Goal: Information Seeking & Learning: Learn about a topic

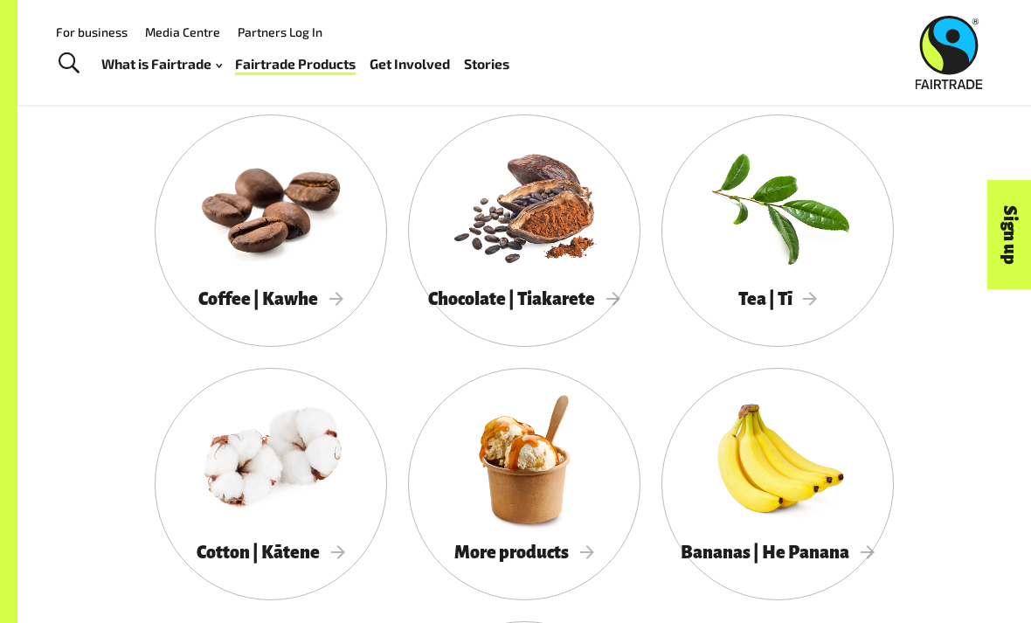
scroll to position [1341, 0]
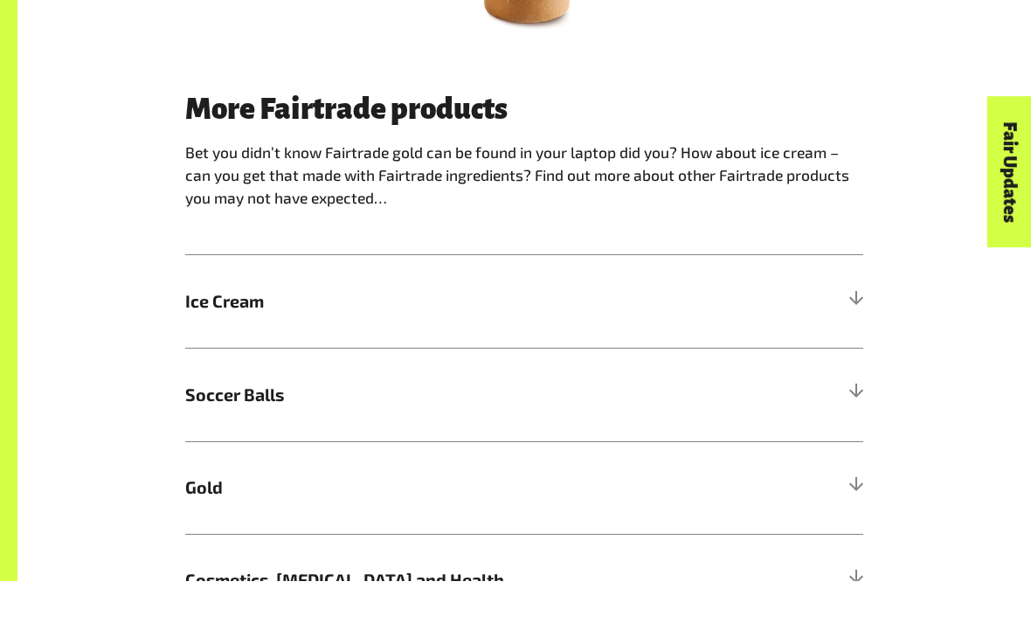
scroll to position [1058, 0]
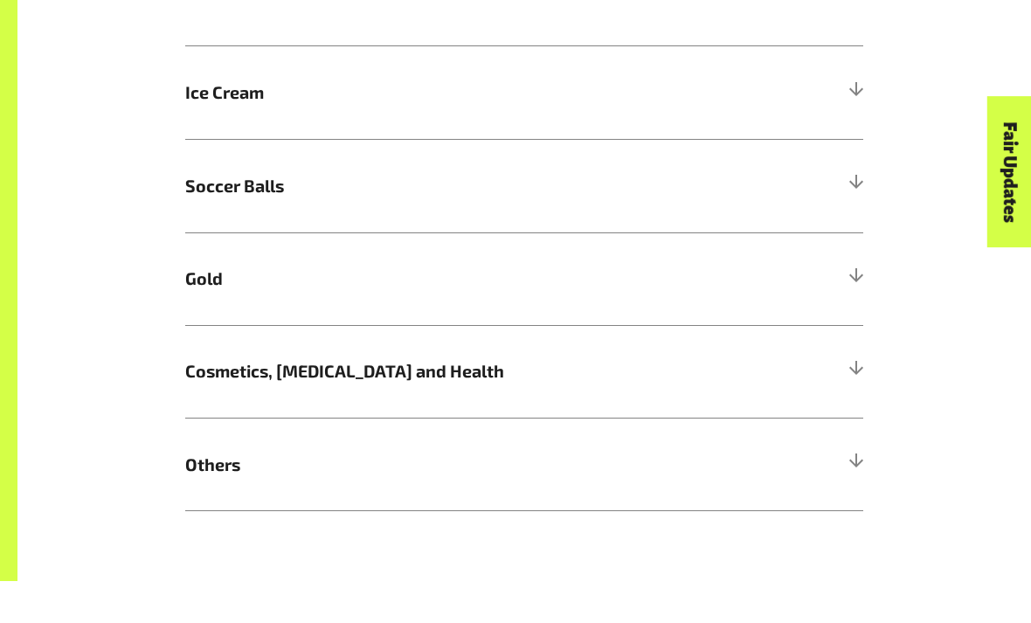
click at [803, 462] on h5 "Others" at bounding box center [524, 506] width 678 height 93
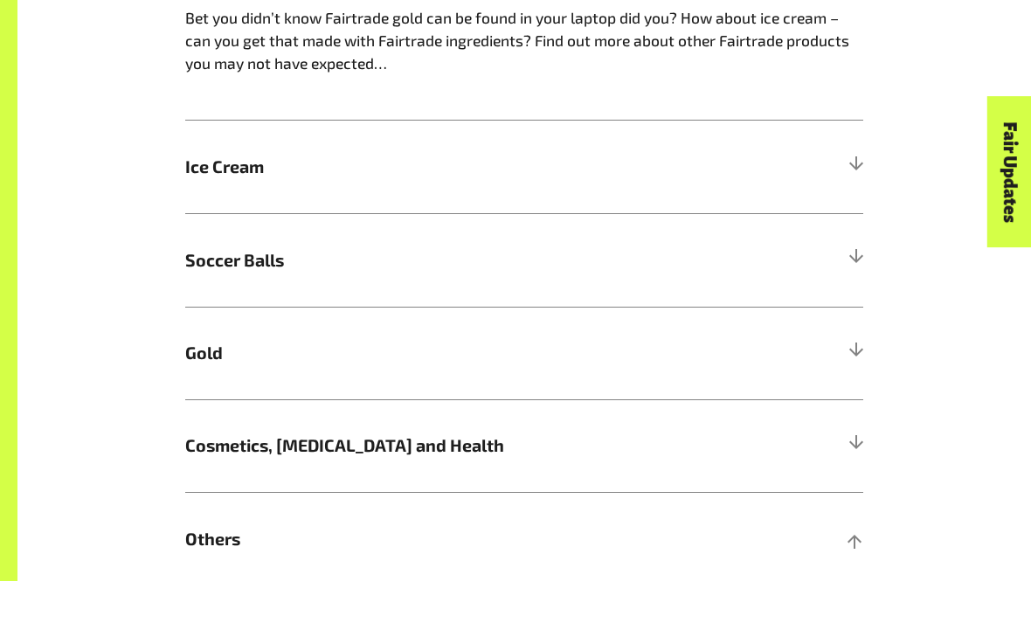
scroll to position [1024, 0]
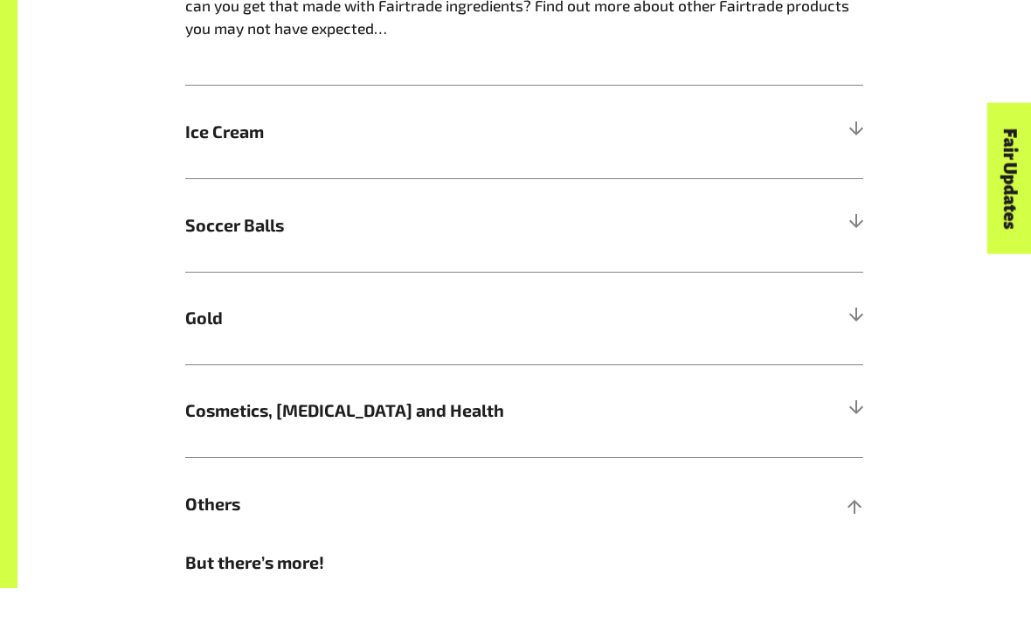
click at [205, 248] on span "Soccer Balls" at bounding box center [439, 261] width 509 height 26
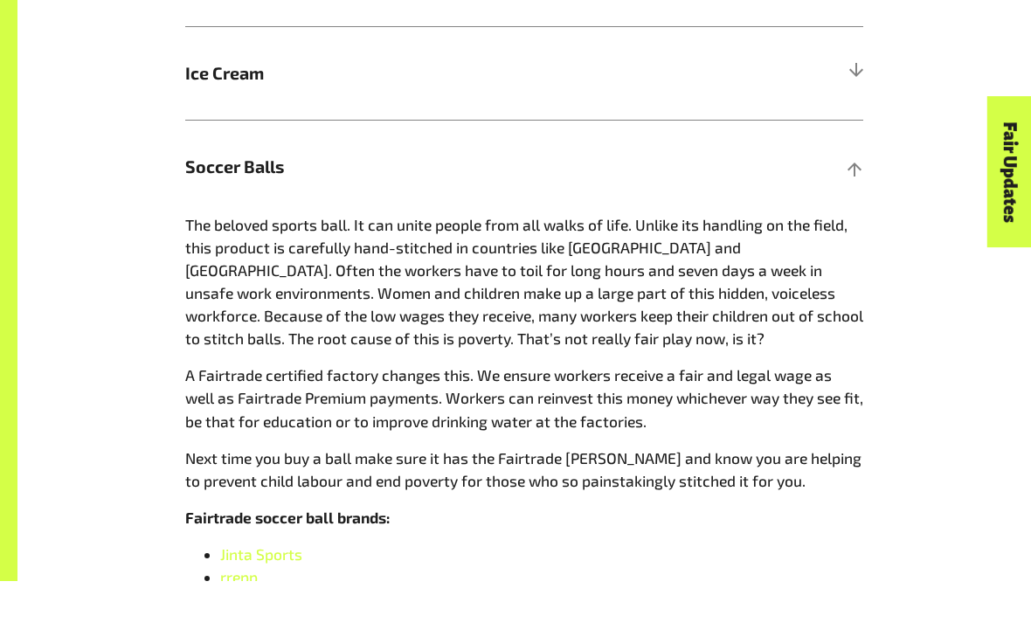
scroll to position [1078, 0]
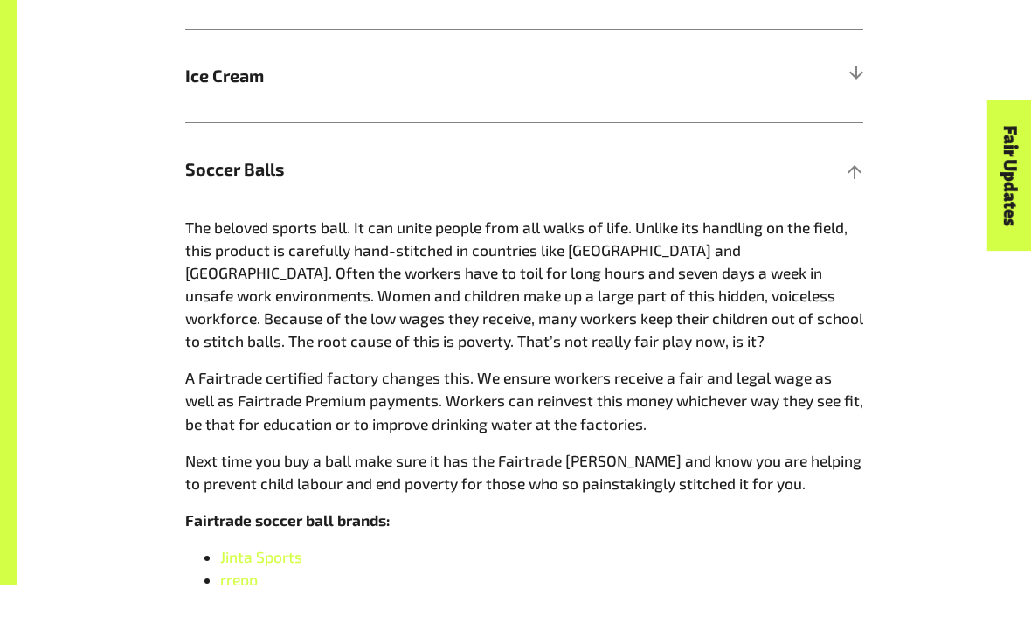
click at [255, 587] on span "Jinta Sports" at bounding box center [261, 595] width 82 height 17
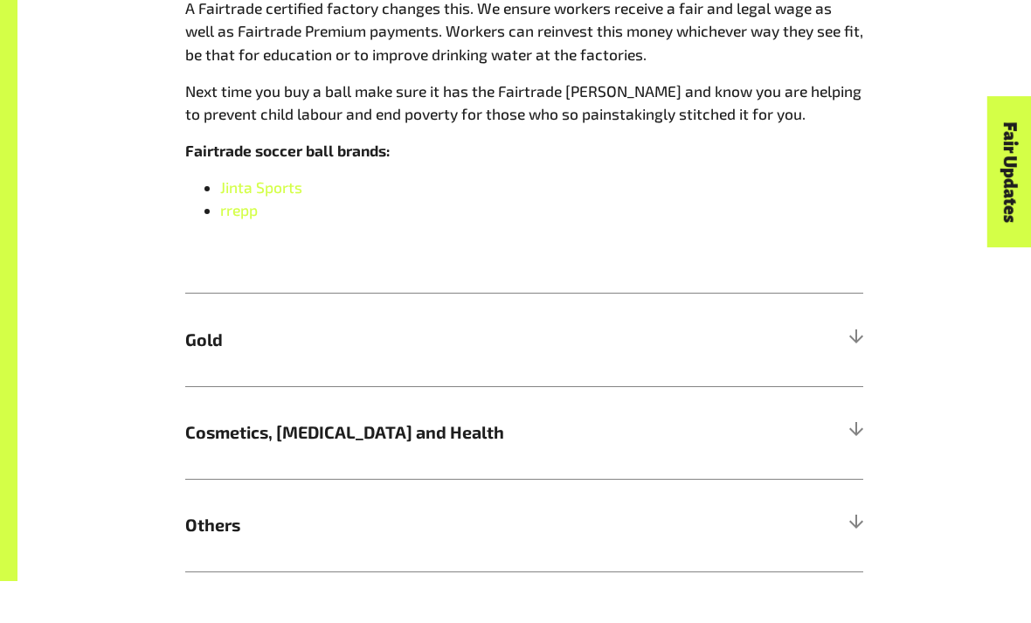
scroll to position [1445, 0]
click at [818, 520] on h5 "Others" at bounding box center [524, 566] width 678 height 93
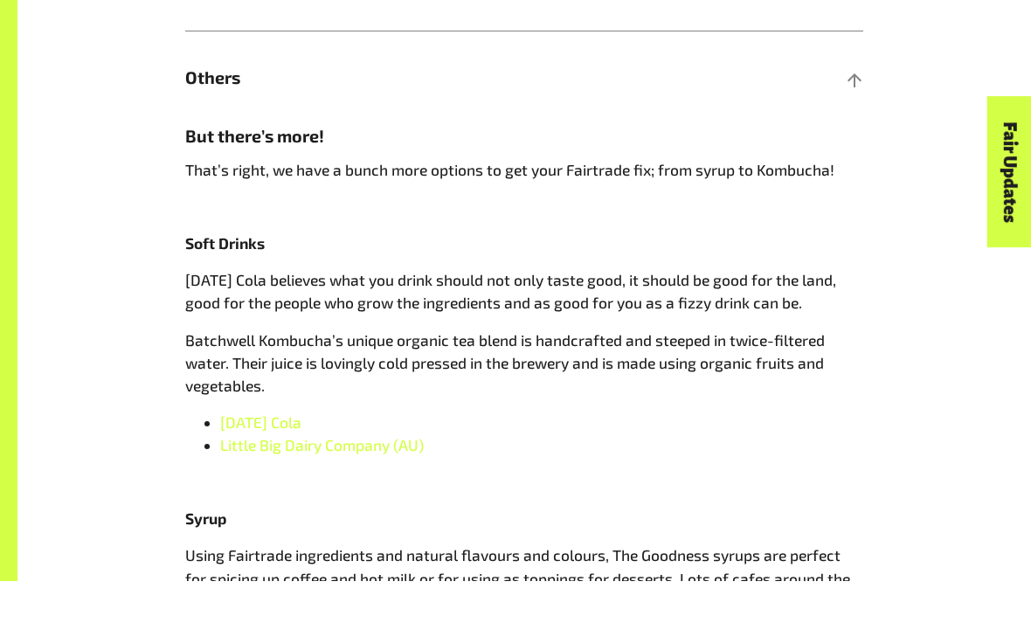
click at [871, 513] on div "More Fairtrade products Bet you didn’t know Fairtrade gold can be found in your…" at bounding box center [524, 275] width 699 height 1474
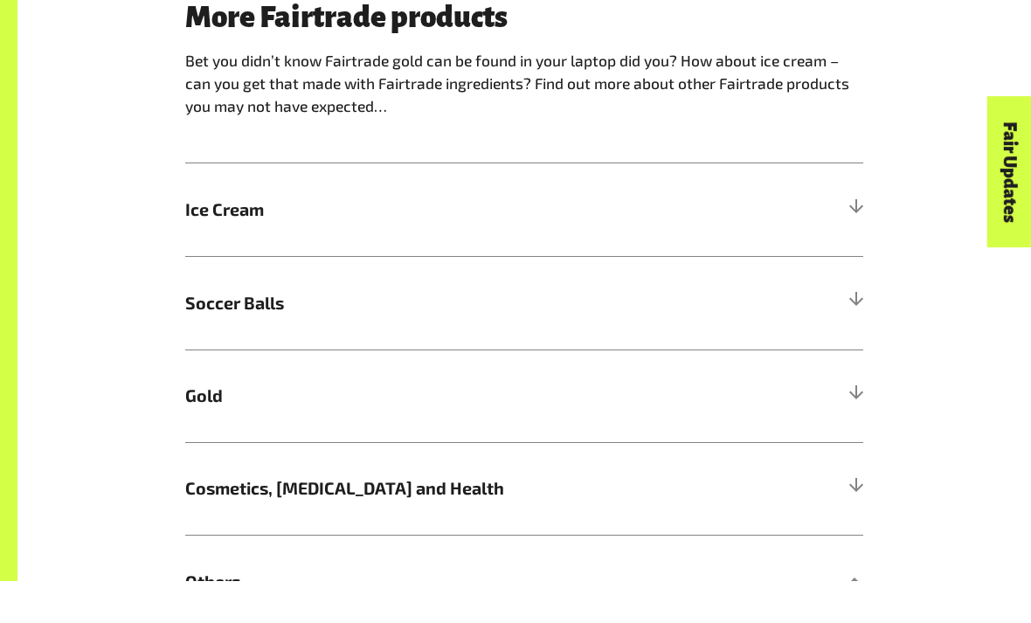
scroll to position [982, 0]
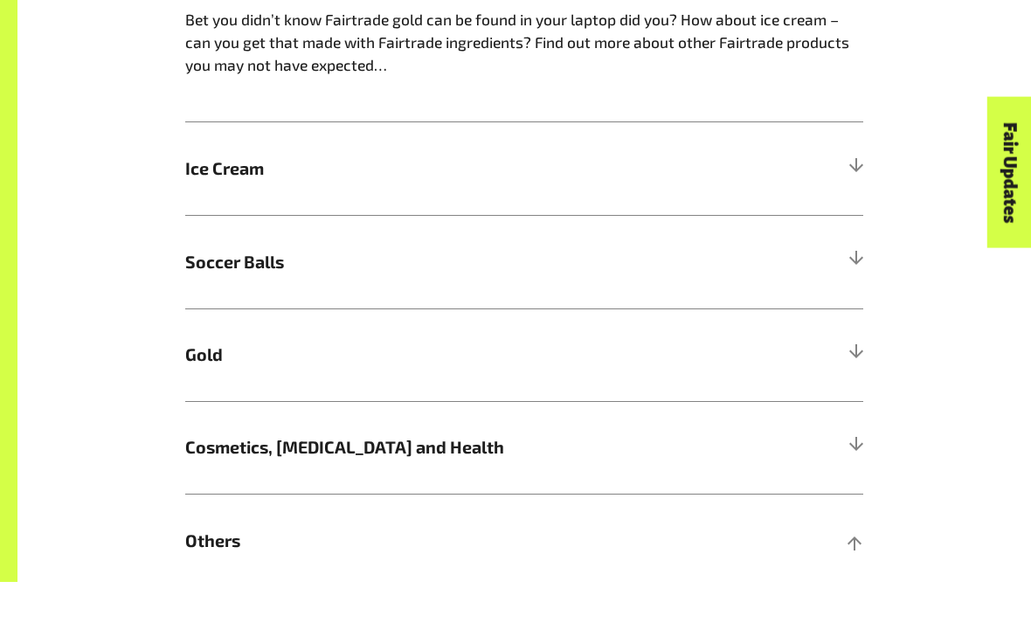
click at [799, 450] on h5 "Cosmetics, Skin Care and Health" at bounding box center [524, 489] width 678 height 93
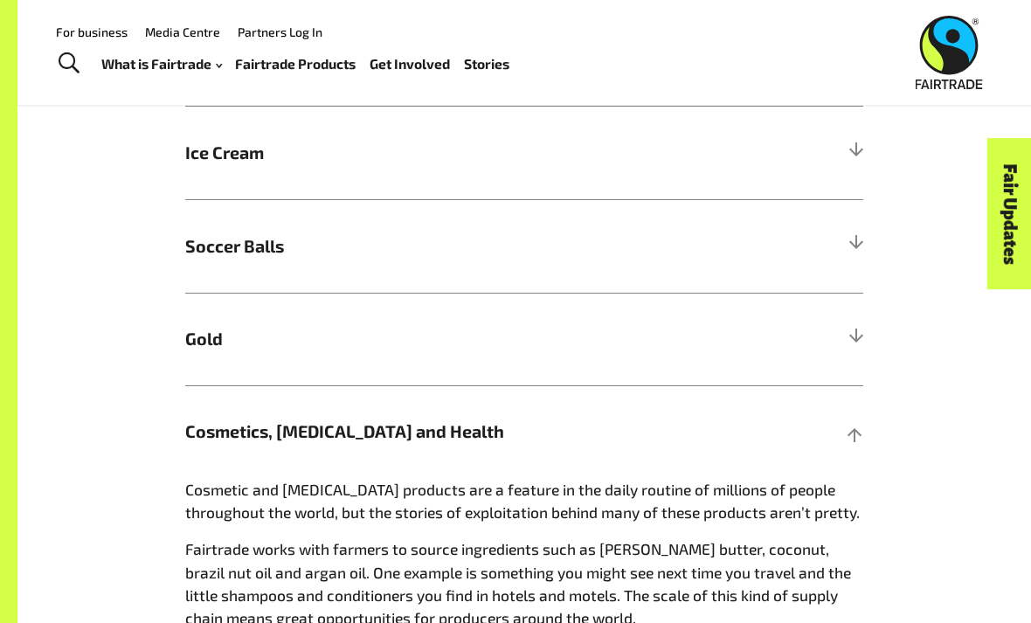
scroll to position [1029, 0]
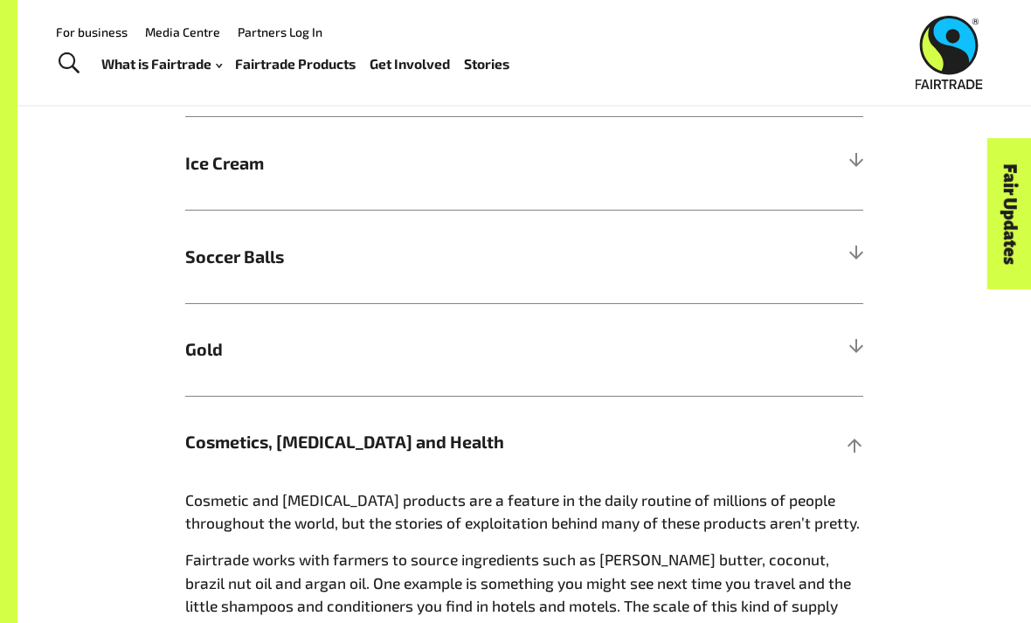
click at [843, 233] on h5 "Soccer Balls" at bounding box center [524, 256] width 678 height 93
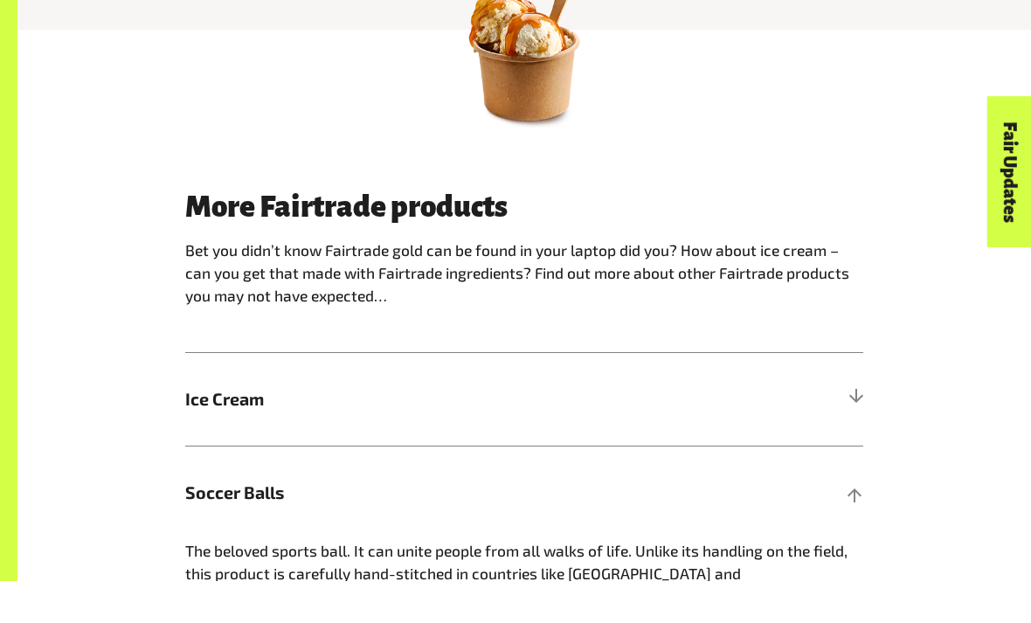
scroll to position [752, 0]
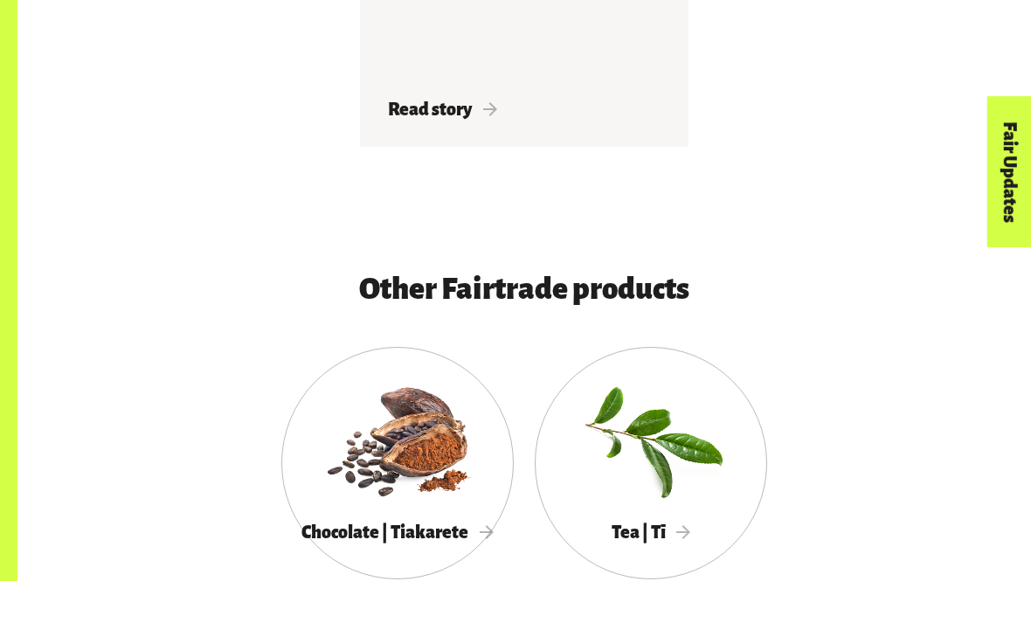
scroll to position [3250, 0]
click at [680, 406] on div at bounding box center [651, 481] width 233 height 151
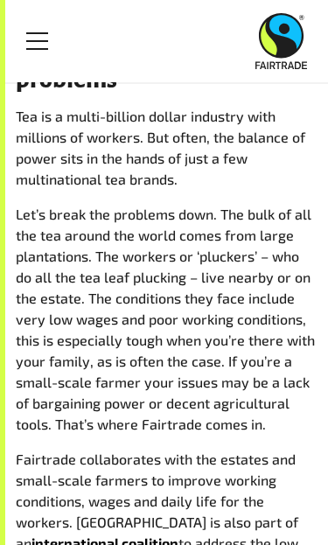
scroll to position [993, 0]
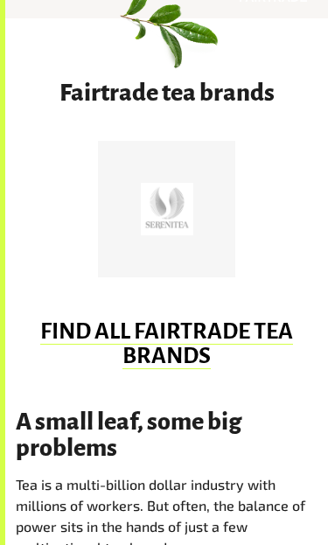
scroll to position [642, 0]
